Goal: Find specific page/section: Find specific page/section

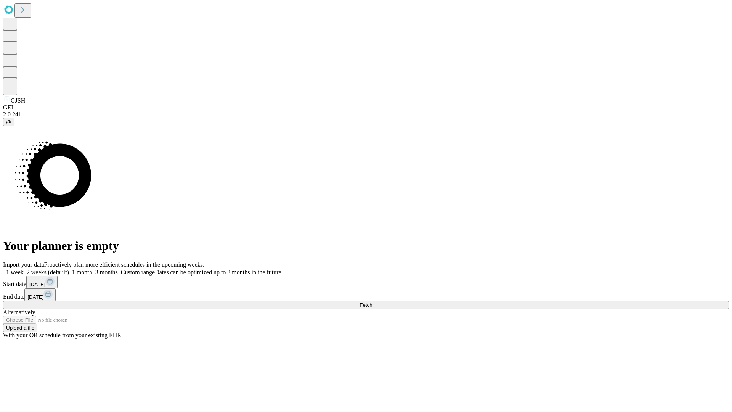
click at [372, 302] on span "Fetch" at bounding box center [366, 305] width 13 height 6
